Goal: Task Accomplishment & Management: Use online tool/utility

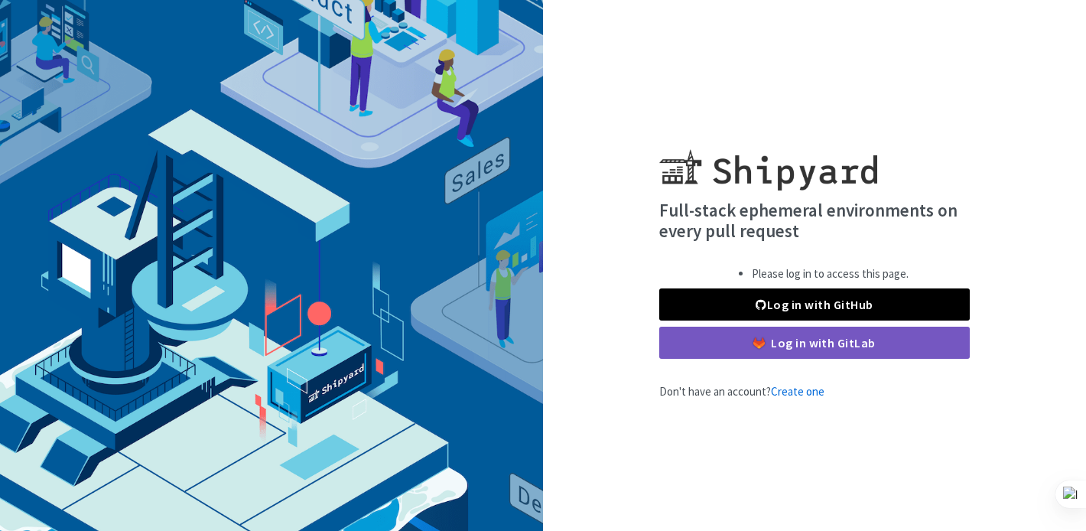
click at [732, 305] on link "Log in with GitHub" at bounding box center [814, 304] width 310 height 32
click at [779, 312] on link "Log in with GitHub" at bounding box center [814, 304] width 310 height 32
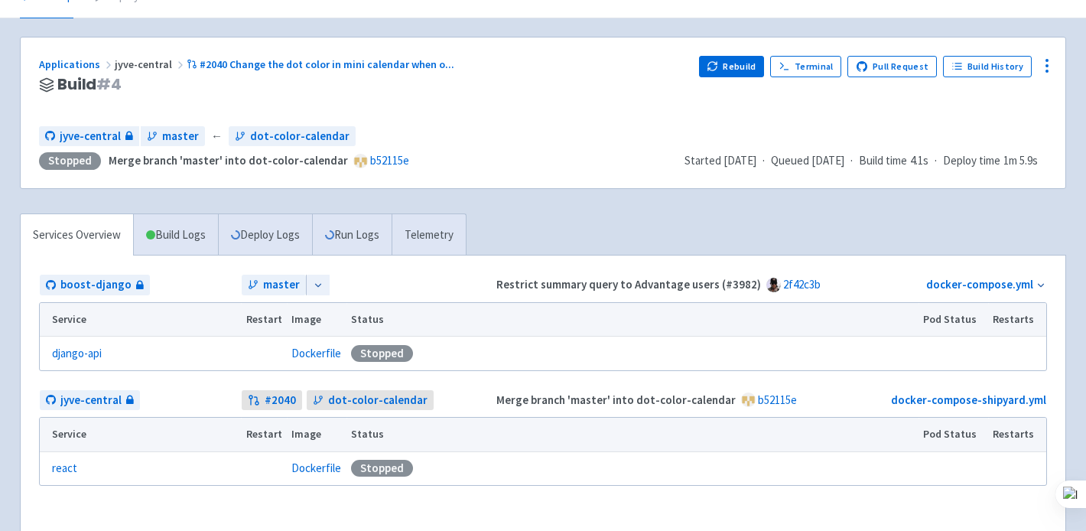
scroll to position [75, 0]
